Goal: Information Seeking & Learning: Learn about a topic

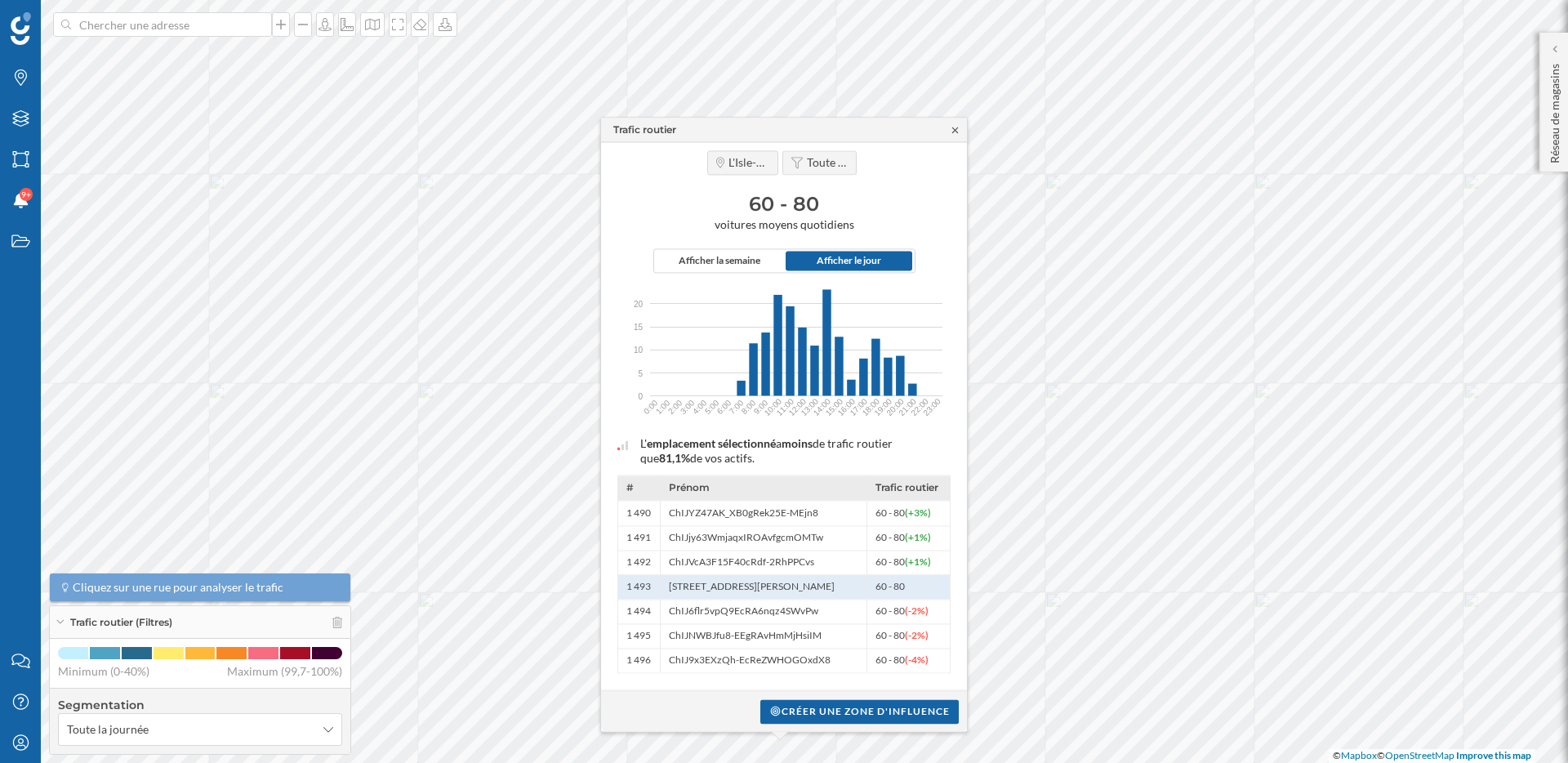
click at [957, 132] on icon at bounding box center [955, 129] width 6 height 6
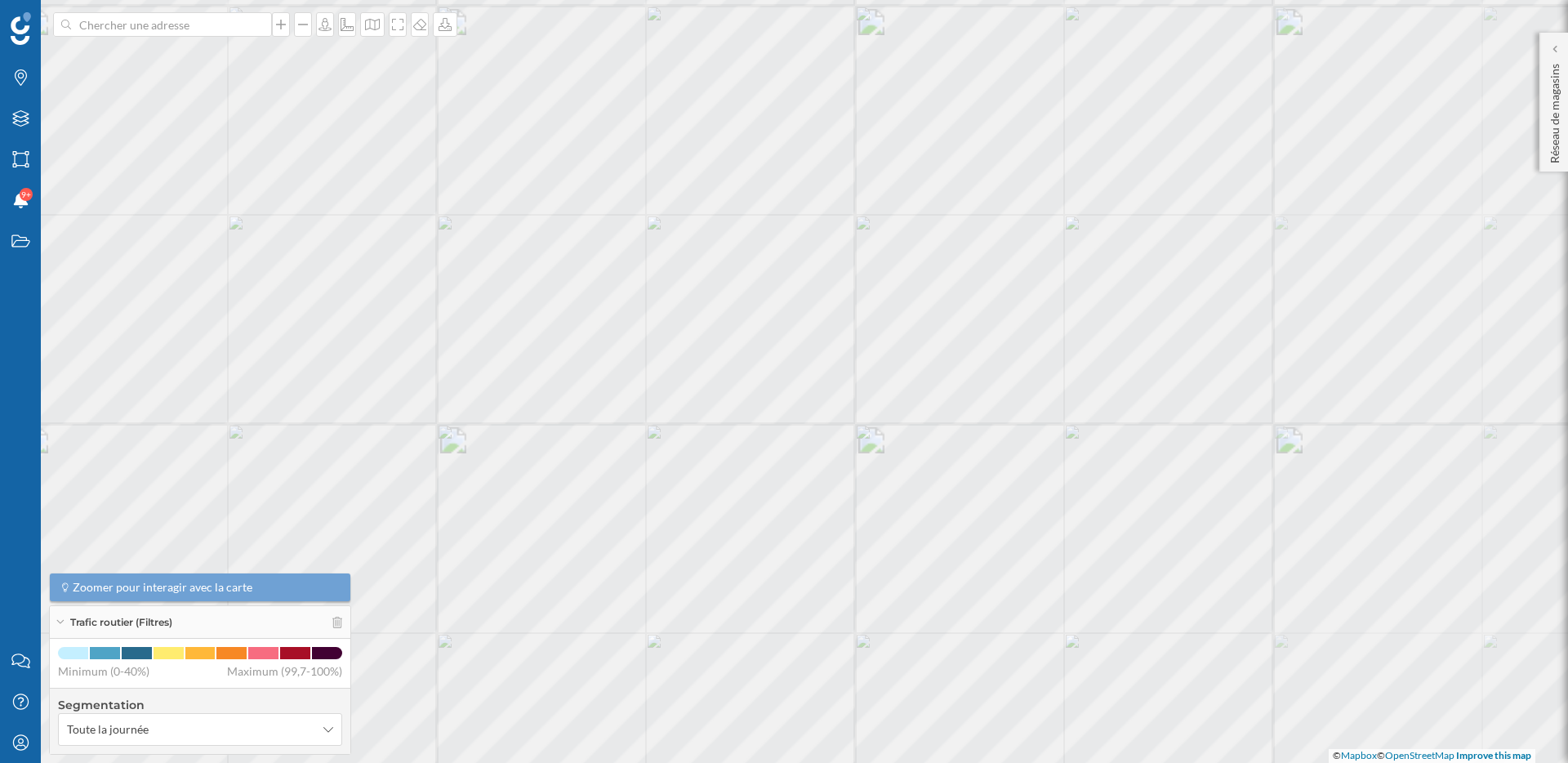
click at [343, 625] on div "Trafic routier (Filtres)" at bounding box center [199, 623] width 300 height 33
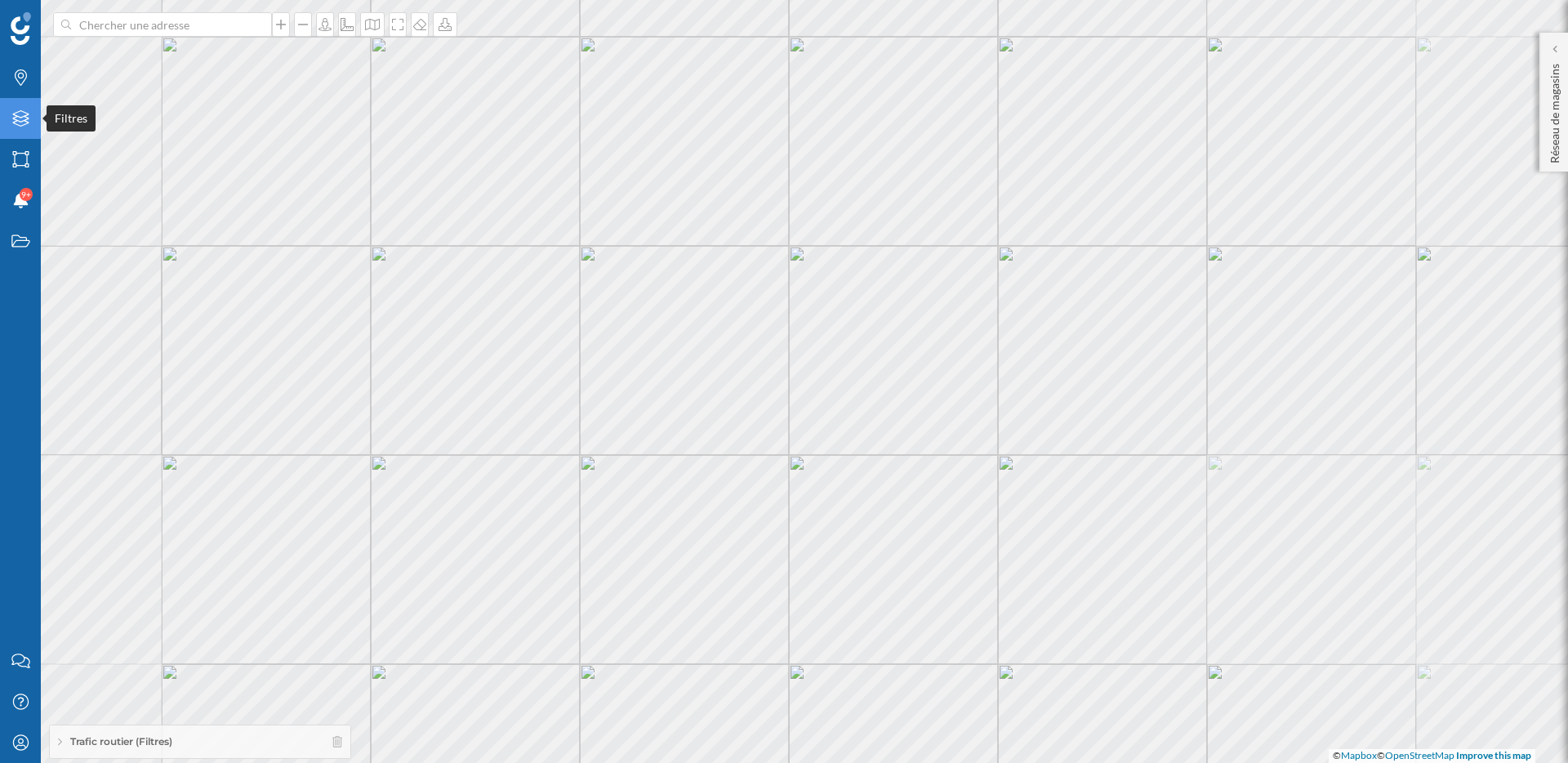
click at [22, 124] on icon "Filtres" at bounding box center [21, 118] width 20 height 17
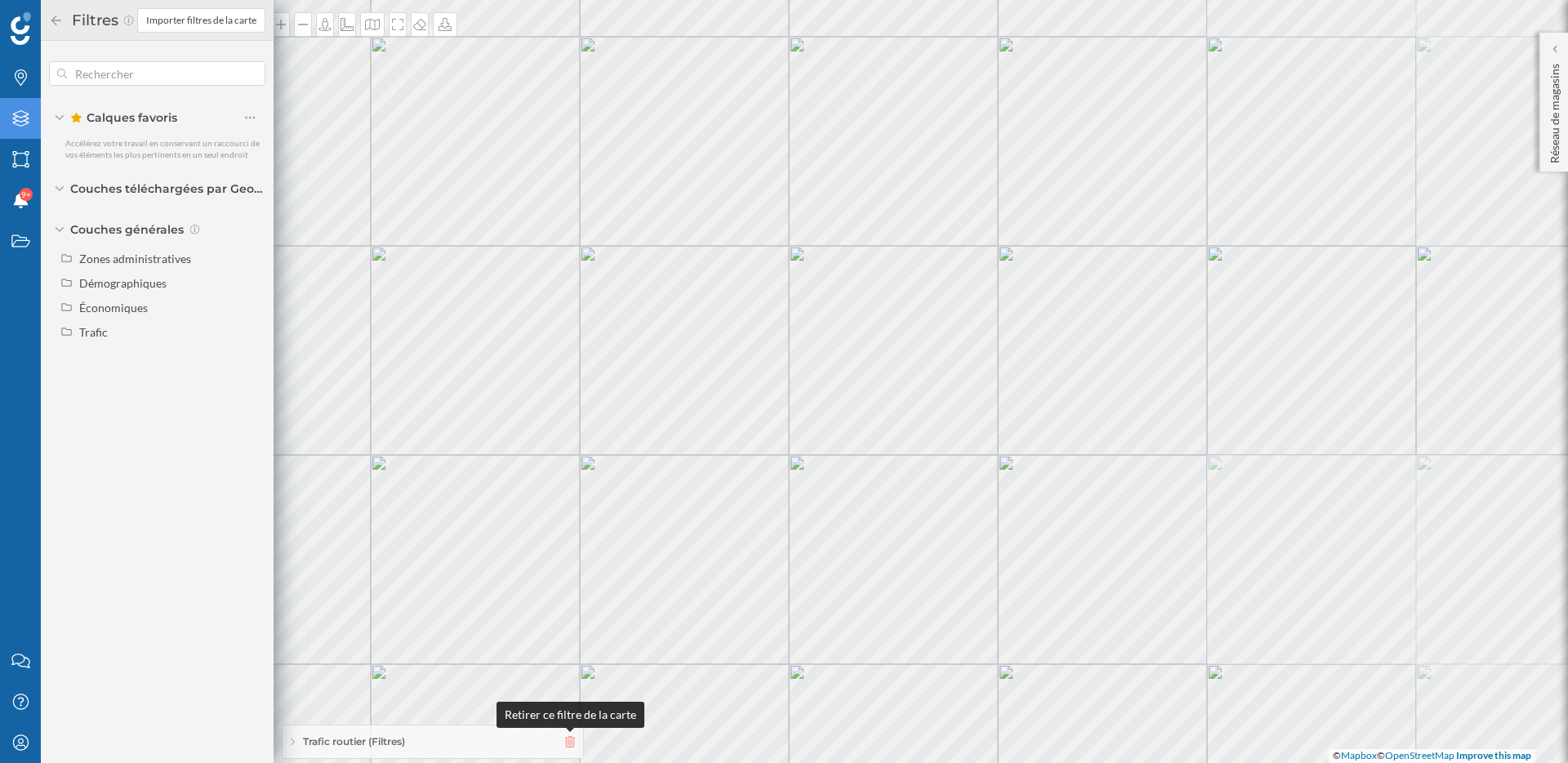
click at [571, 737] on icon at bounding box center [570, 741] width 10 height 11
click at [97, 331] on div "Trafic" at bounding box center [93, 331] width 28 height 14
click at [114, 378] on div "Piéton" at bounding box center [101, 380] width 33 height 14
click at [249, 378] on input "Piéton" at bounding box center [254, 381] width 11 height 11
radio input "true"
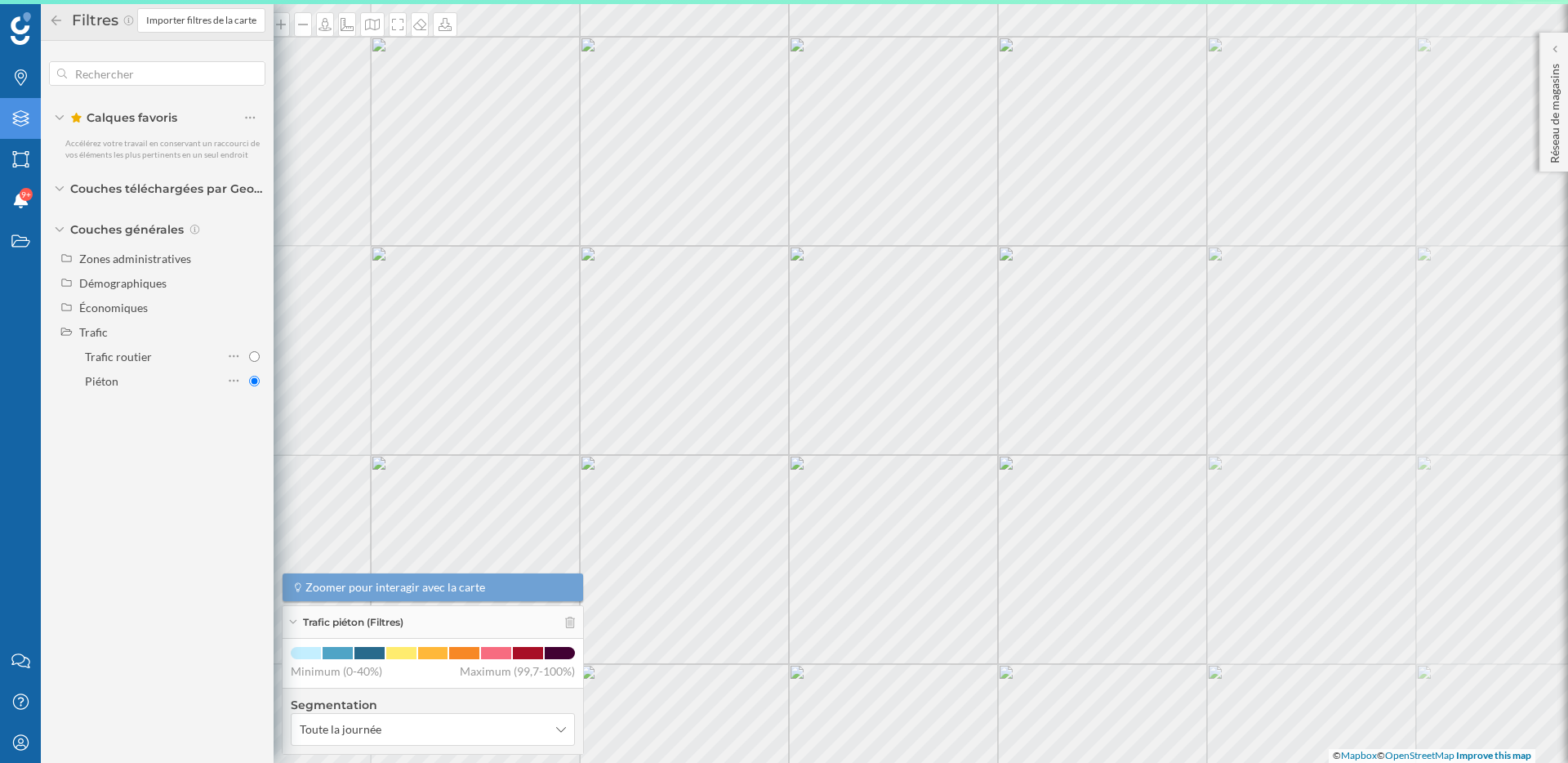
click at [58, 227] on icon at bounding box center [60, 229] width 10 height 5
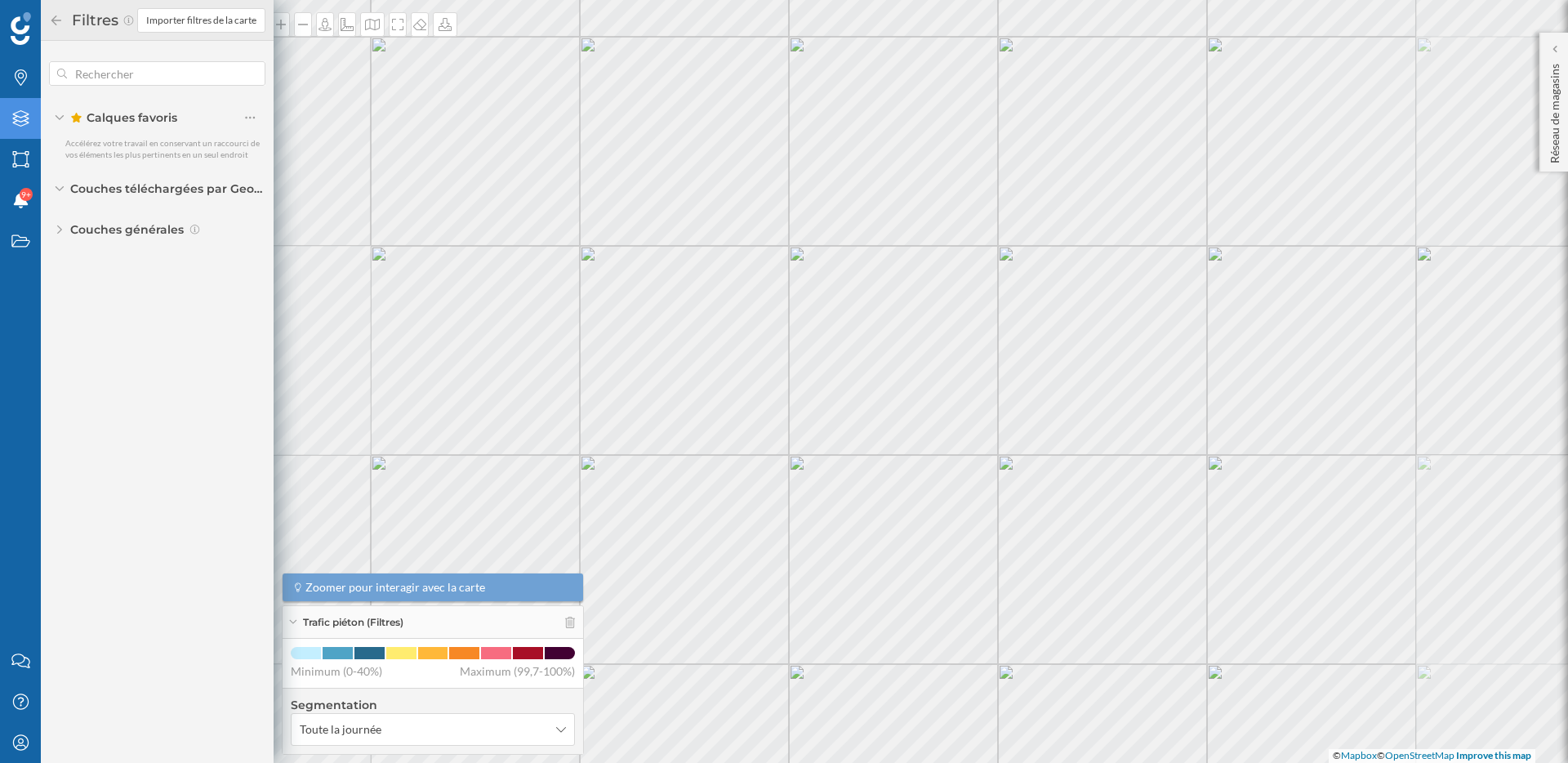
click at [54, 25] on icon at bounding box center [56, 20] width 15 height 11
